Goal: Task Accomplishment & Management: Use online tool/utility

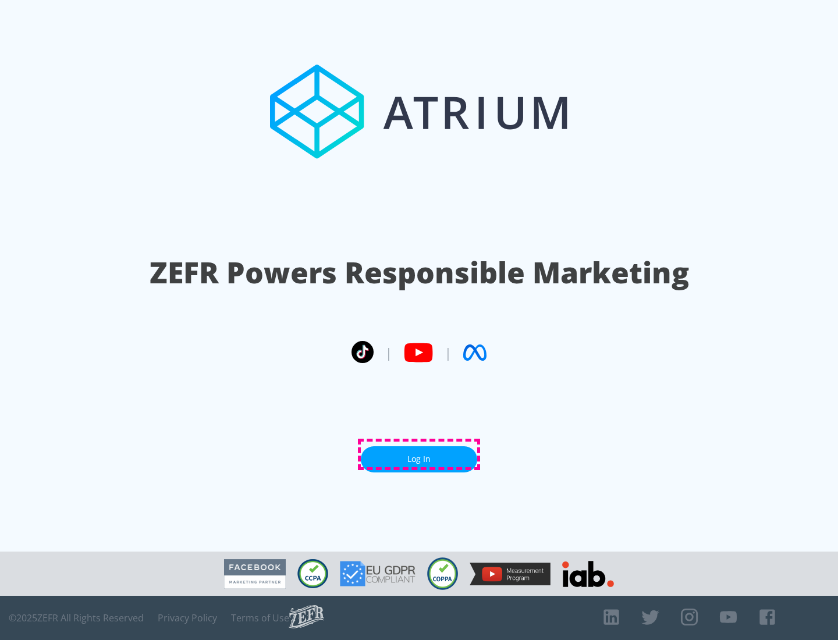
click at [419, 454] on link "Log In" at bounding box center [419, 459] width 116 height 26
